Goal: Task Accomplishment & Management: Manage account settings

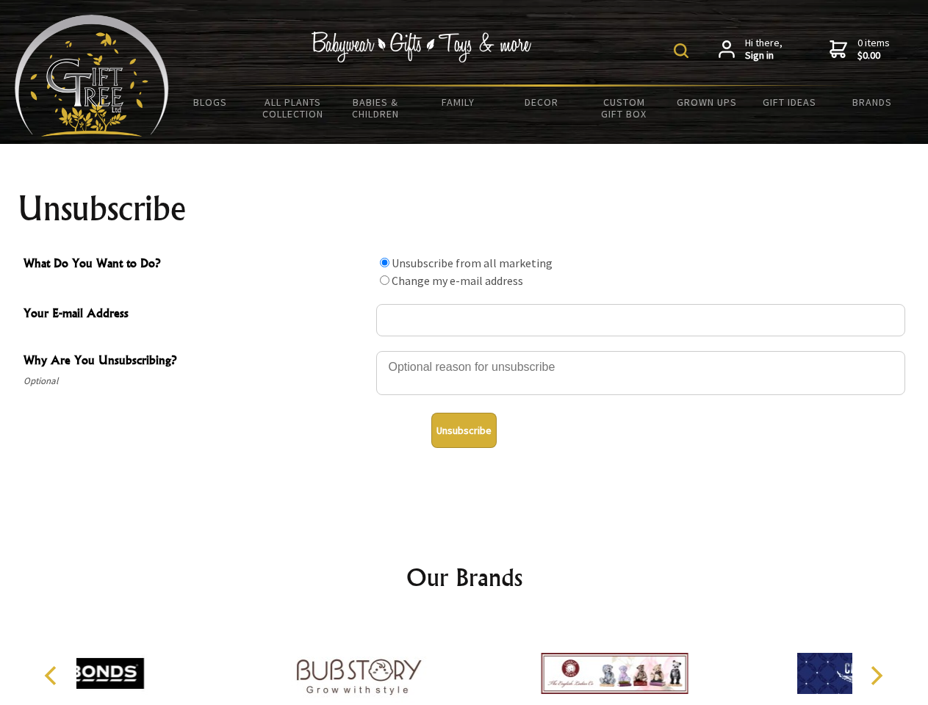
click at [683, 51] on img at bounding box center [681, 50] width 15 height 15
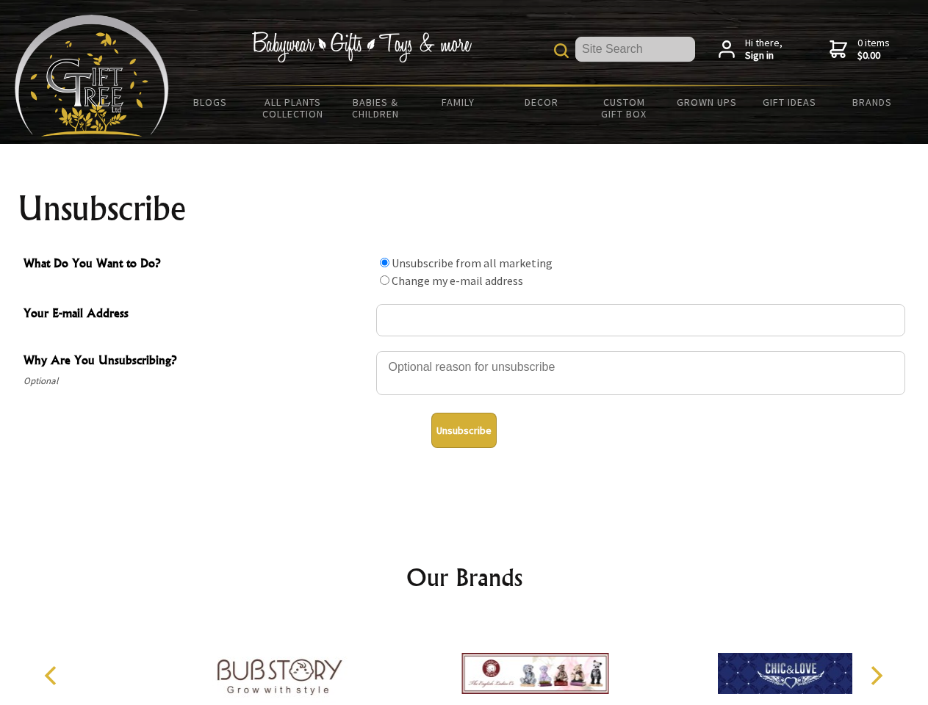
click at [464, 350] on div at bounding box center [640, 375] width 529 height 51
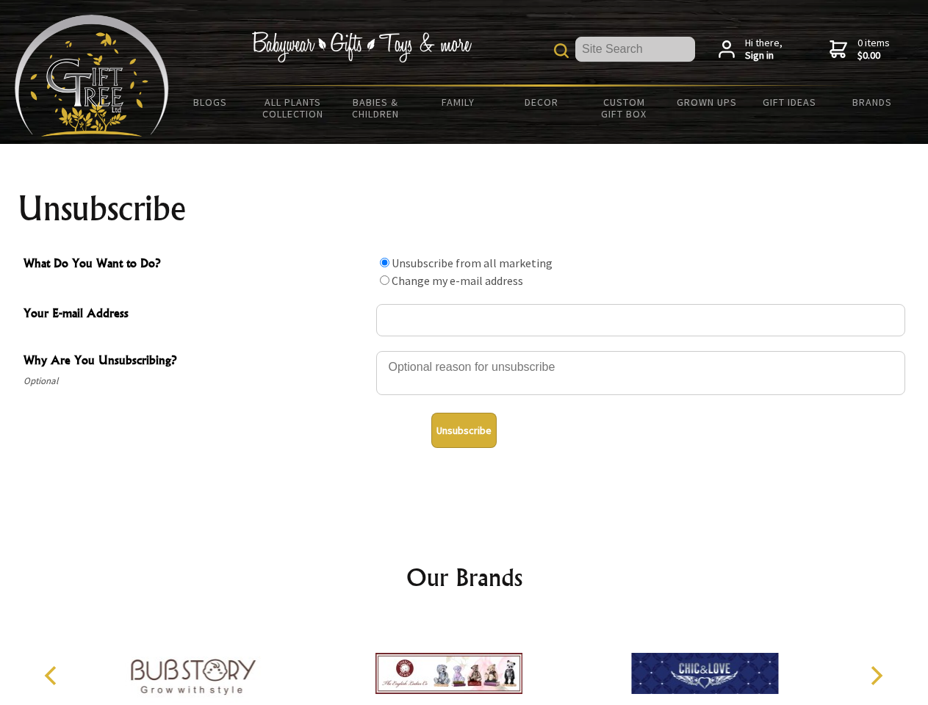
click at [384, 262] on input "What Do You Want to Do?" at bounding box center [385, 263] width 10 height 10
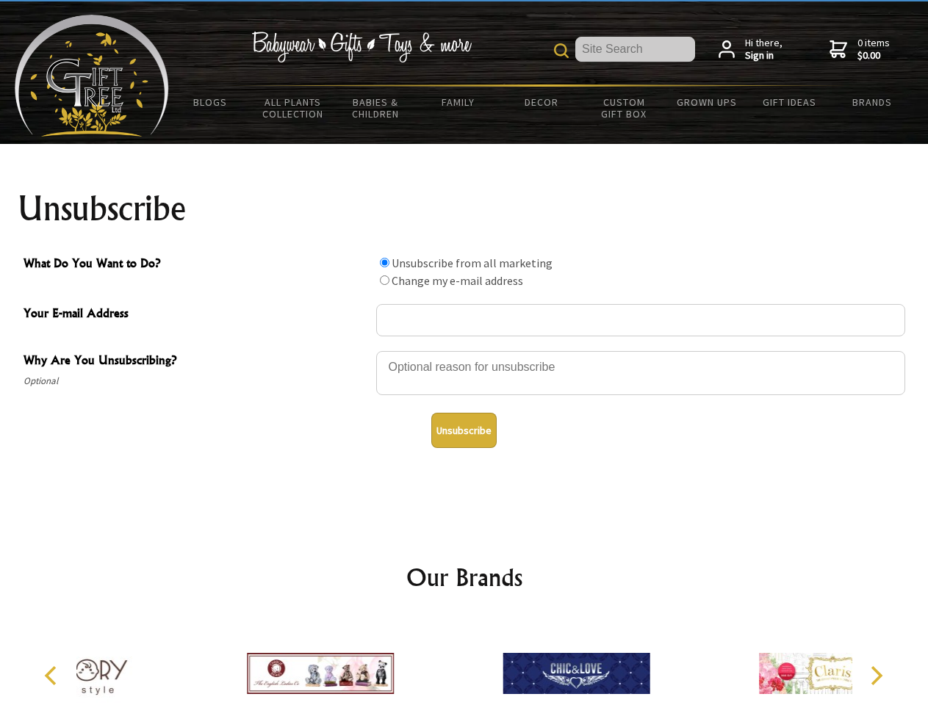
click at [384, 280] on input "What Do You Want to Do?" at bounding box center [385, 280] width 10 height 10
radio input "true"
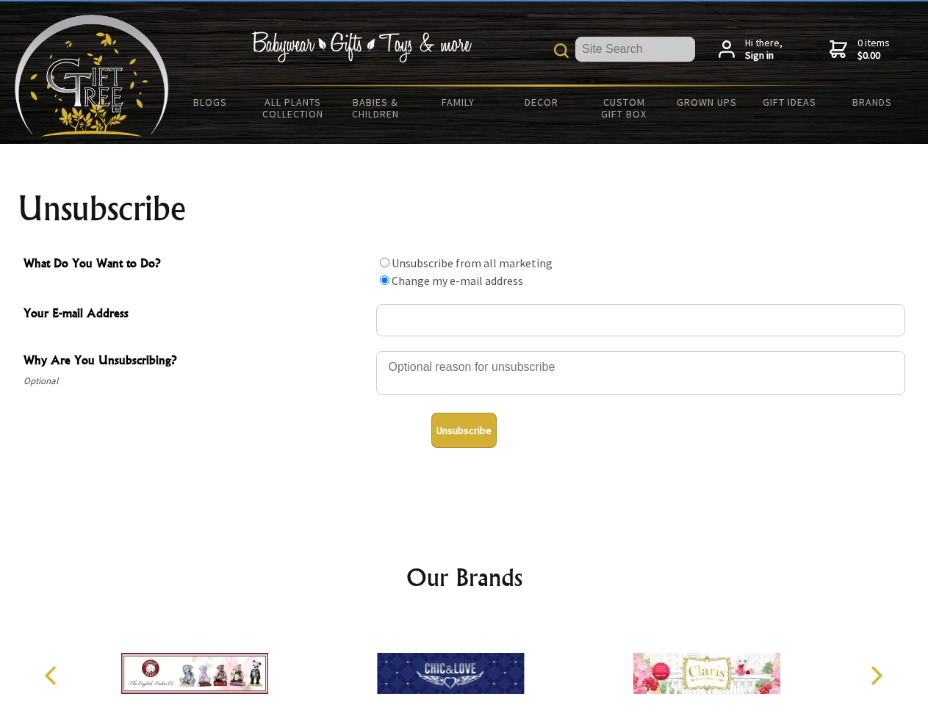
click at [463, 430] on button "Unsubscribe" at bounding box center [463, 430] width 65 height 35
click at [464, 662] on img at bounding box center [450, 673] width 147 height 110
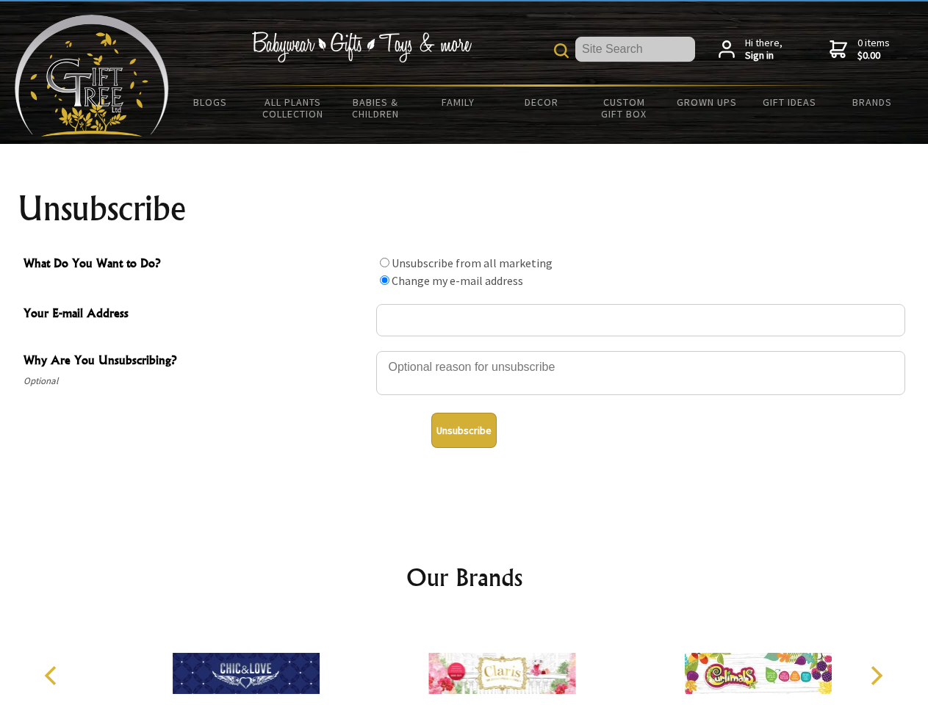
click at [53, 676] on icon "Previous" at bounding box center [52, 675] width 19 height 19
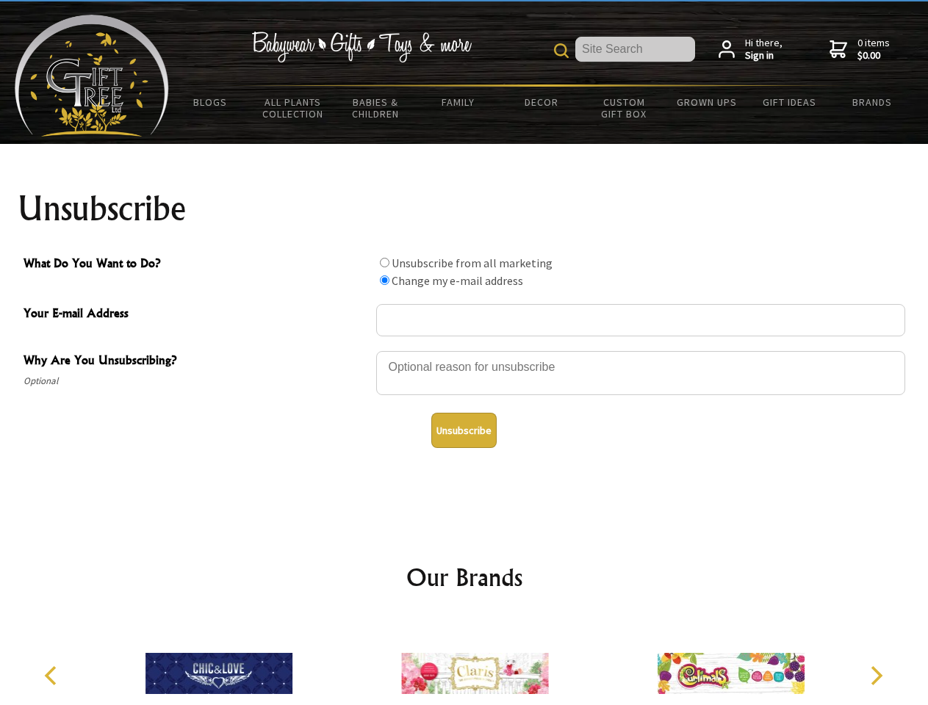
click at [876, 676] on icon "Next" at bounding box center [874, 675] width 19 height 19
